Goal: Find specific page/section

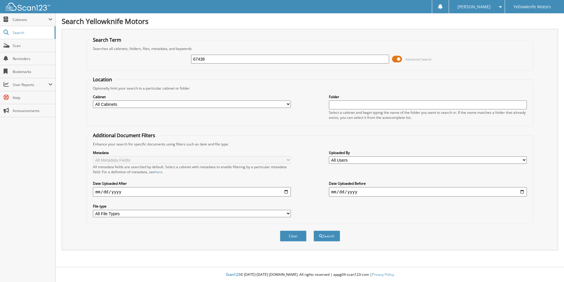
type input "67438"
click at [314, 230] on button "Search" at bounding box center [327, 235] width 27 height 11
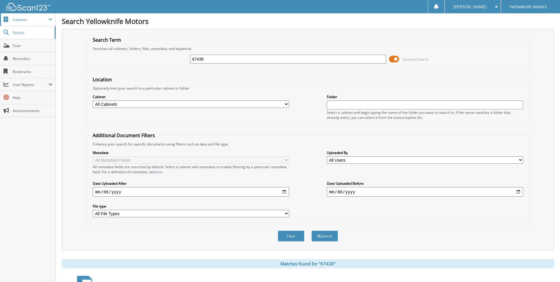
click at [20, 22] on span "Cabinets" at bounding box center [31, 19] width 36 height 5
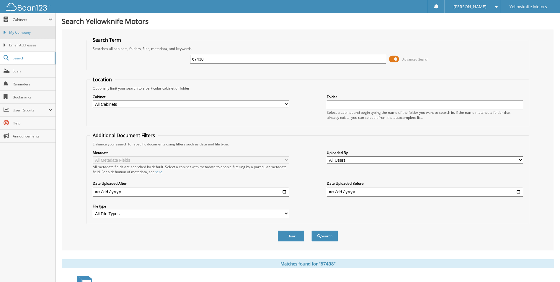
click at [15, 34] on span "My Company" at bounding box center [30, 32] width 43 height 5
